Goal: Task Accomplishment & Management: Use online tool/utility

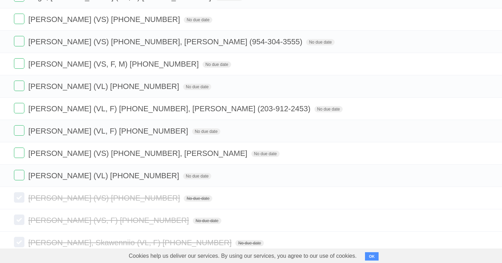
scroll to position [341, 0]
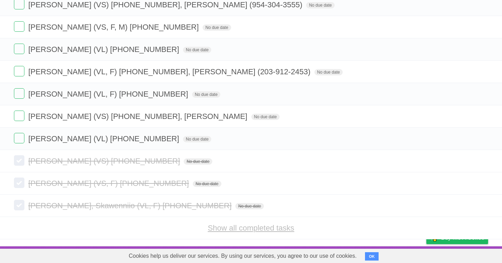
click at [226, 229] on link "Show all completed tasks" at bounding box center [251, 227] width 86 height 9
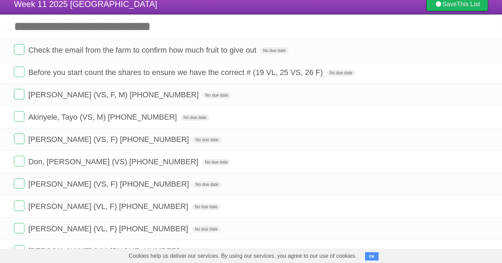
scroll to position [0, 0]
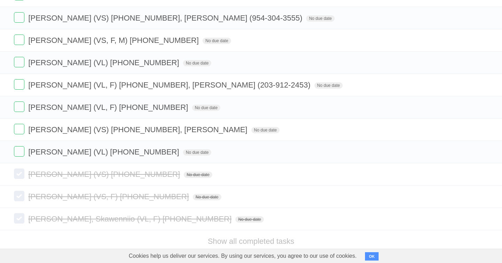
scroll to position [341, 0]
